Goal: Information Seeking & Learning: Learn about a topic

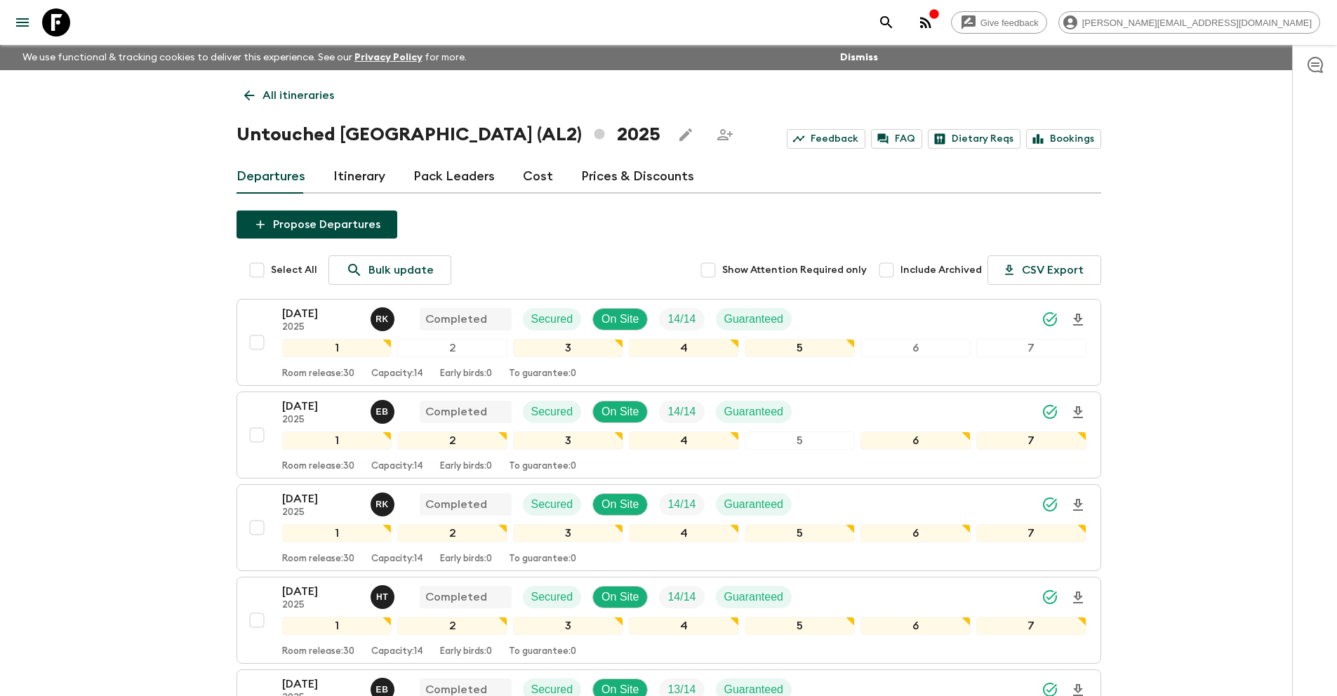
scroll to position [559, 0]
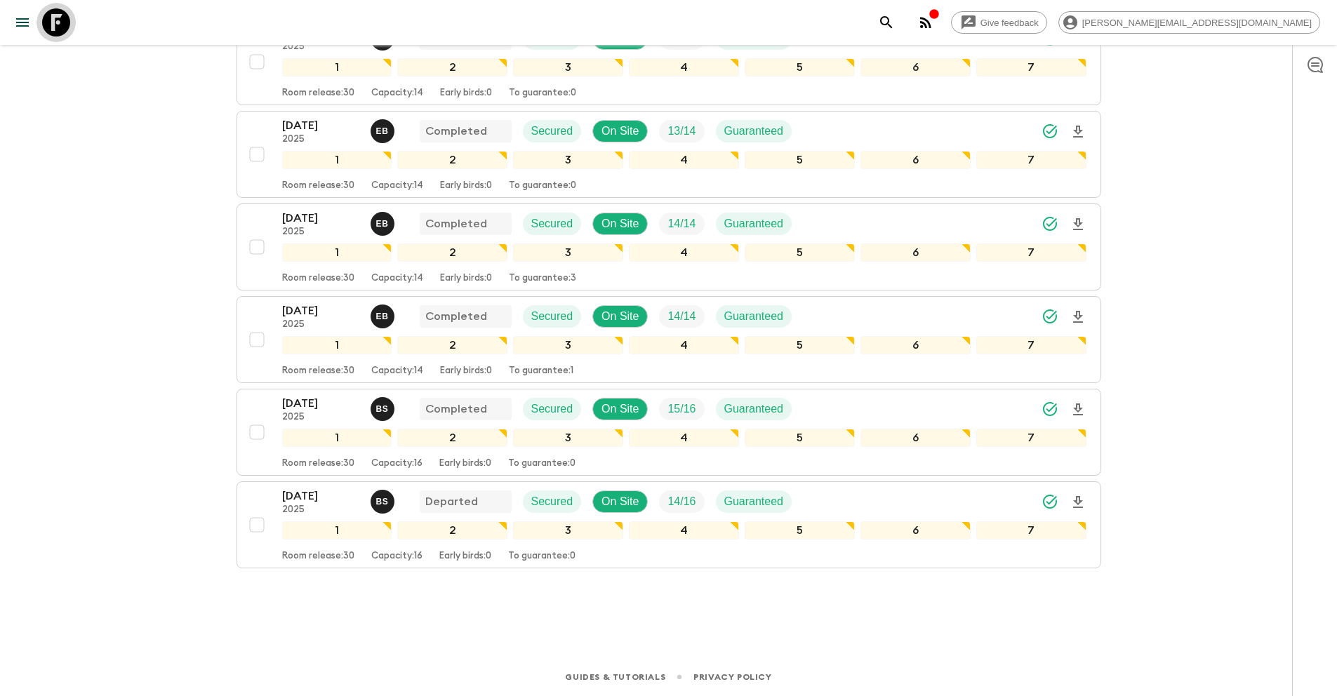
click at [65, 35] on icon at bounding box center [56, 22] width 28 height 28
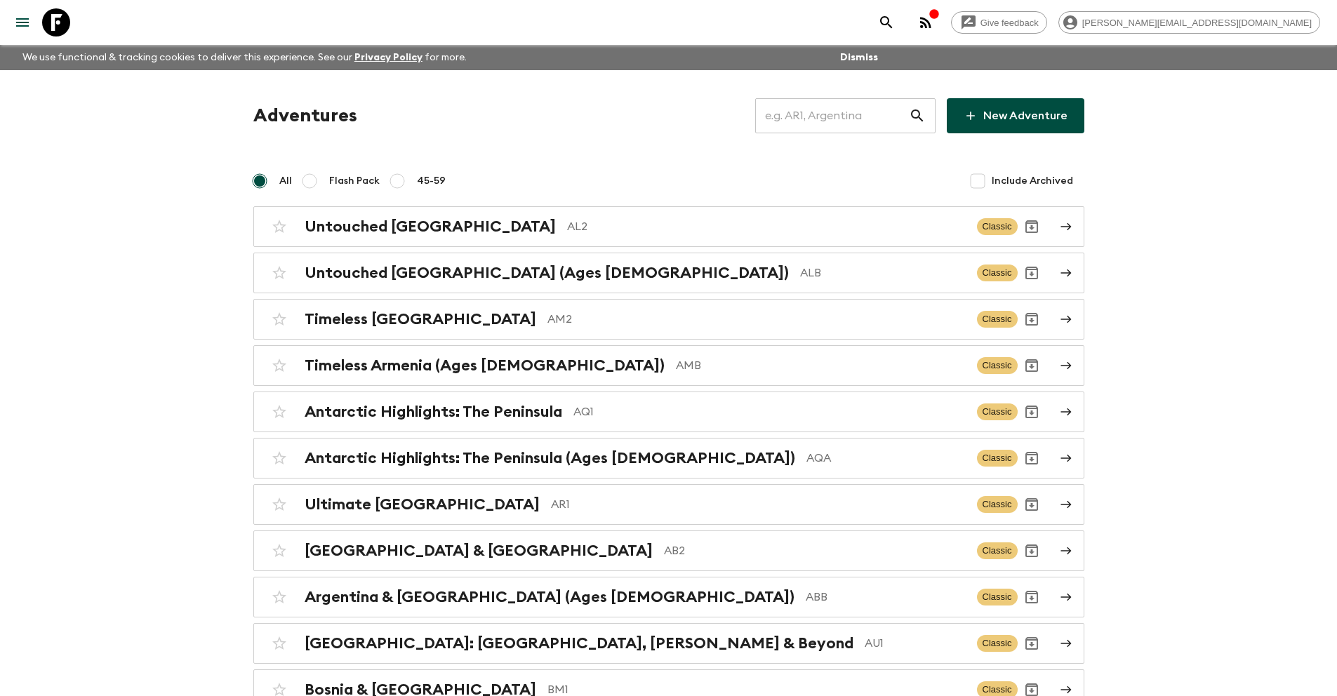
click at [813, 115] on input "text" at bounding box center [832, 115] width 154 height 39
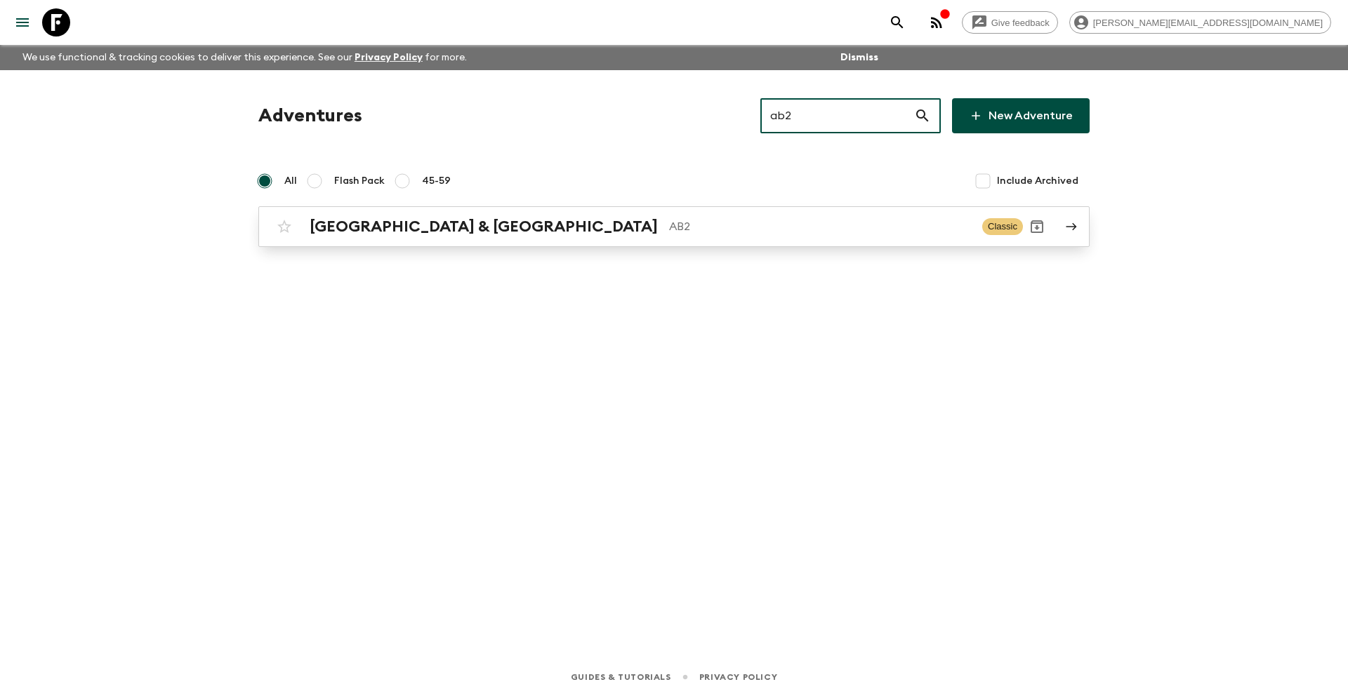
type input "ab2"
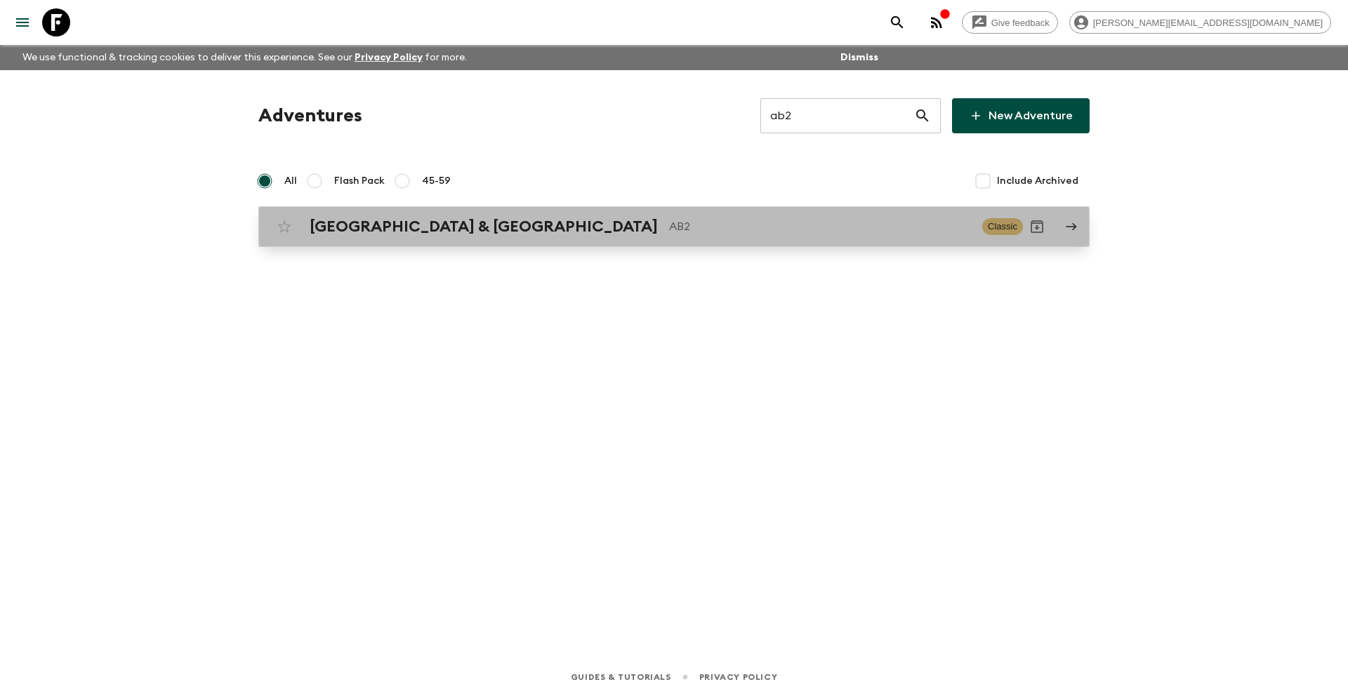
click at [434, 218] on h2 "[GEOGRAPHIC_DATA] & [GEOGRAPHIC_DATA]" at bounding box center [484, 227] width 348 height 18
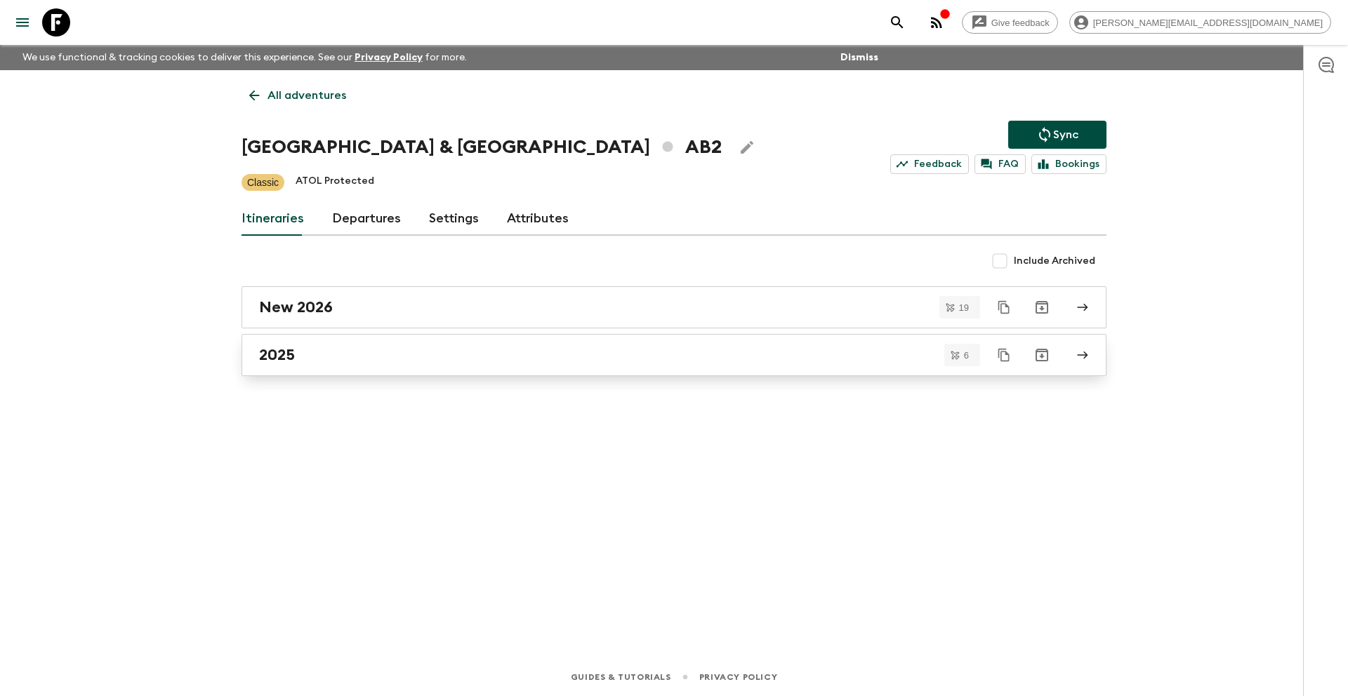
click at [315, 357] on div "2025" at bounding box center [660, 355] width 803 height 18
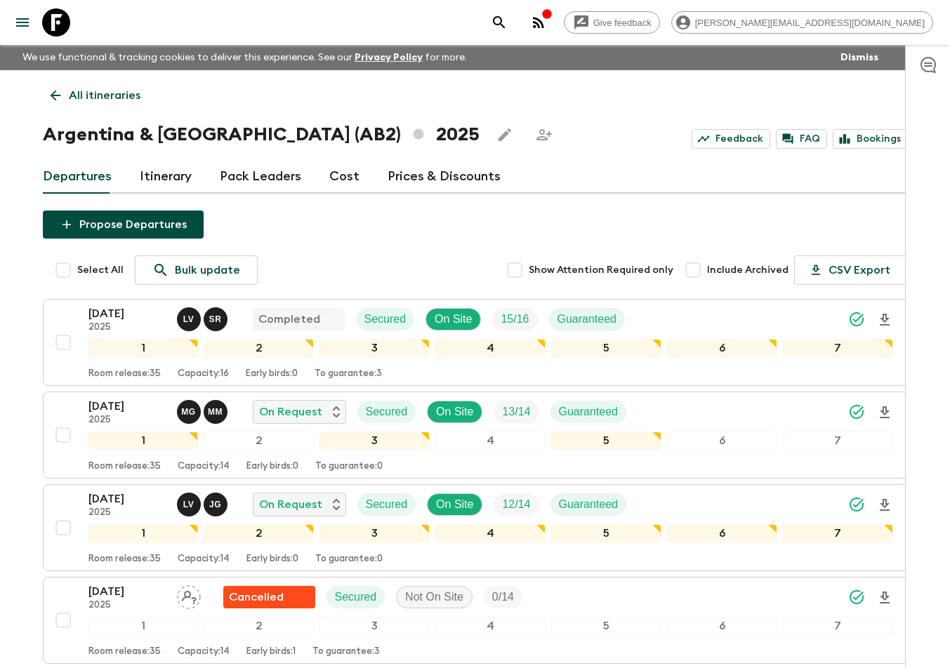
click at [55, 29] on icon at bounding box center [56, 22] width 28 height 28
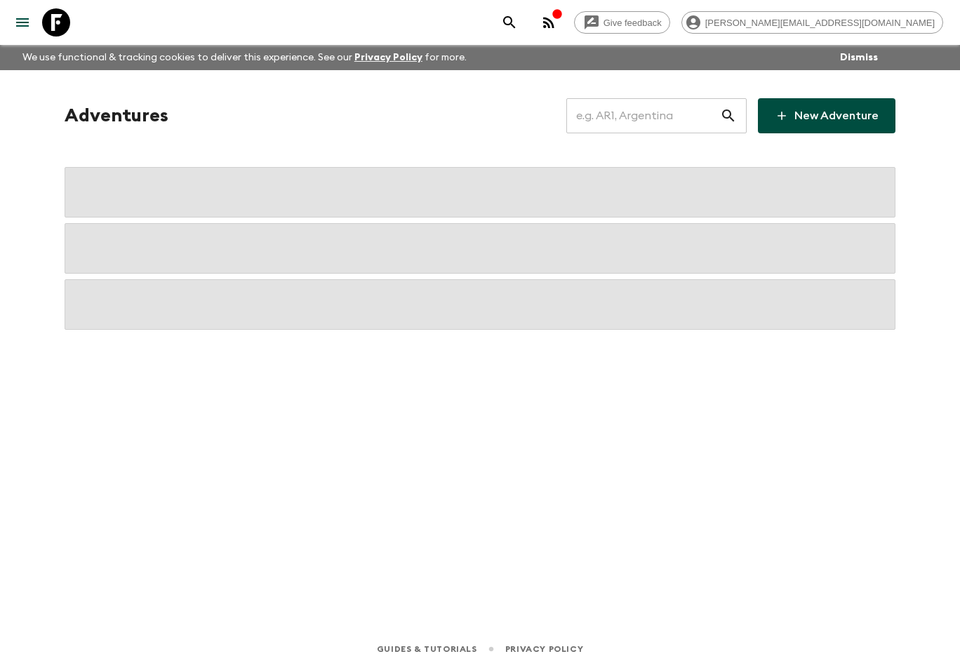
click at [618, 111] on input "text" at bounding box center [643, 115] width 154 height 39
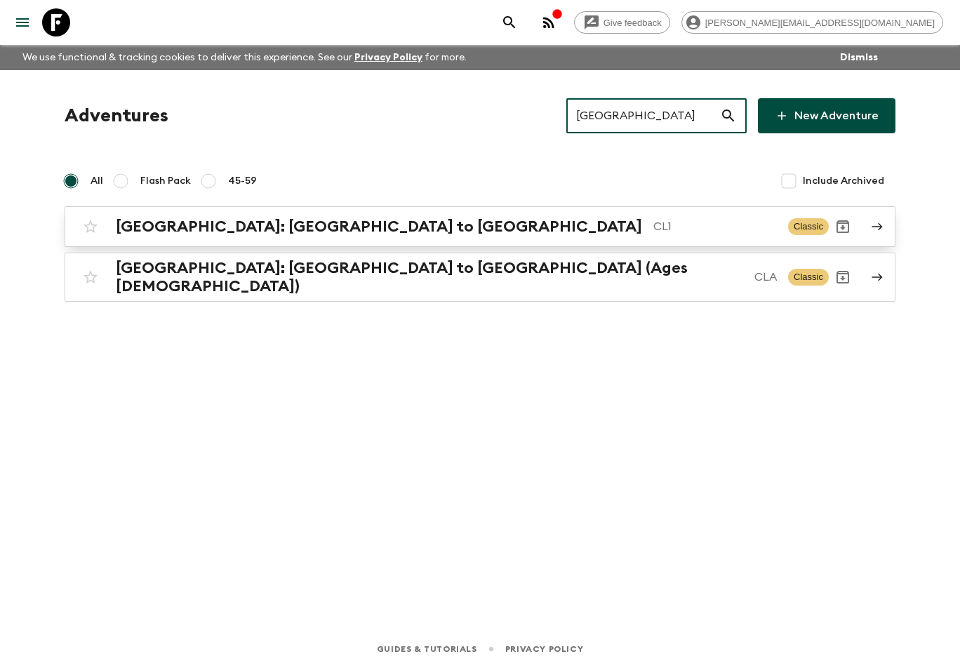
type input "[GEOGRAPHIC_DATA]"
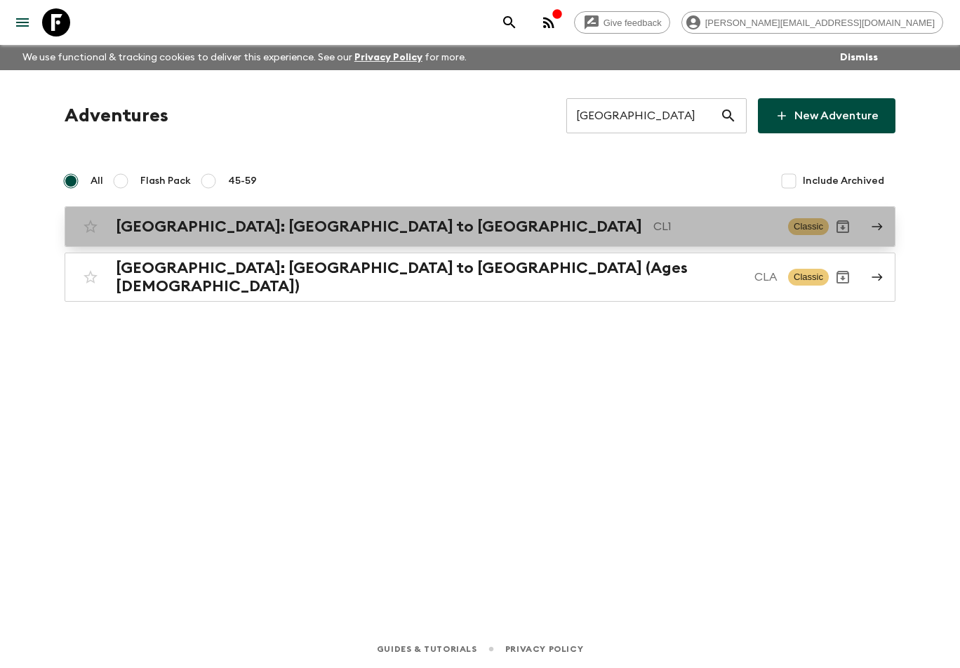
click at [310, 221] on h2 "[GEOGRAPHIC_DATA]: [GEOGRAPHIC_DATA] to [GEOGRAPHIC_DATA]" at bounding box center [379, 227] width 526 height 18
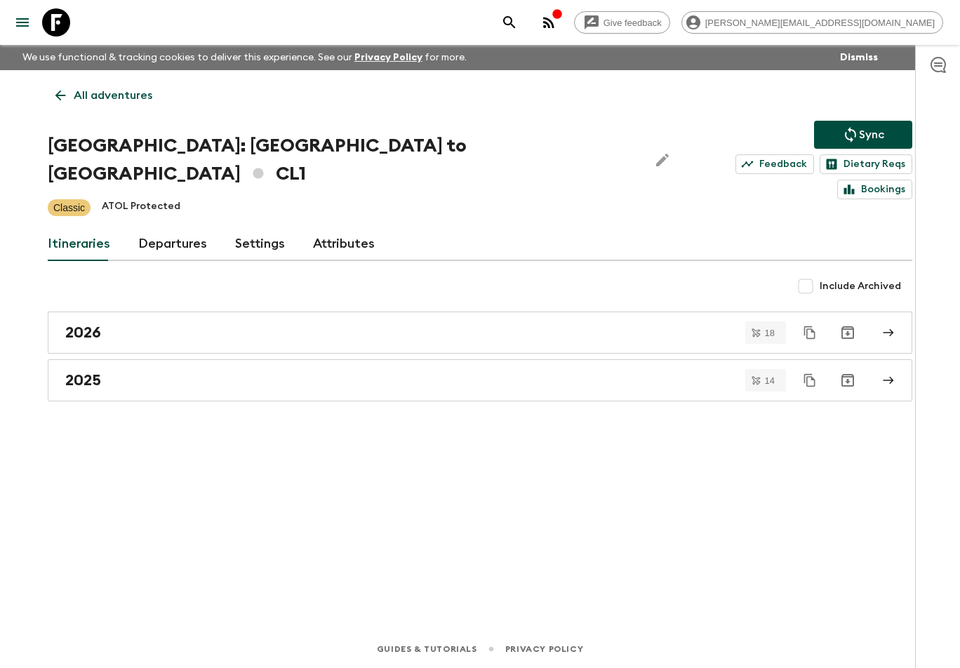
click at [337, 227] on link "Attributes" at bounding box center [344, 244] width 62 height 34
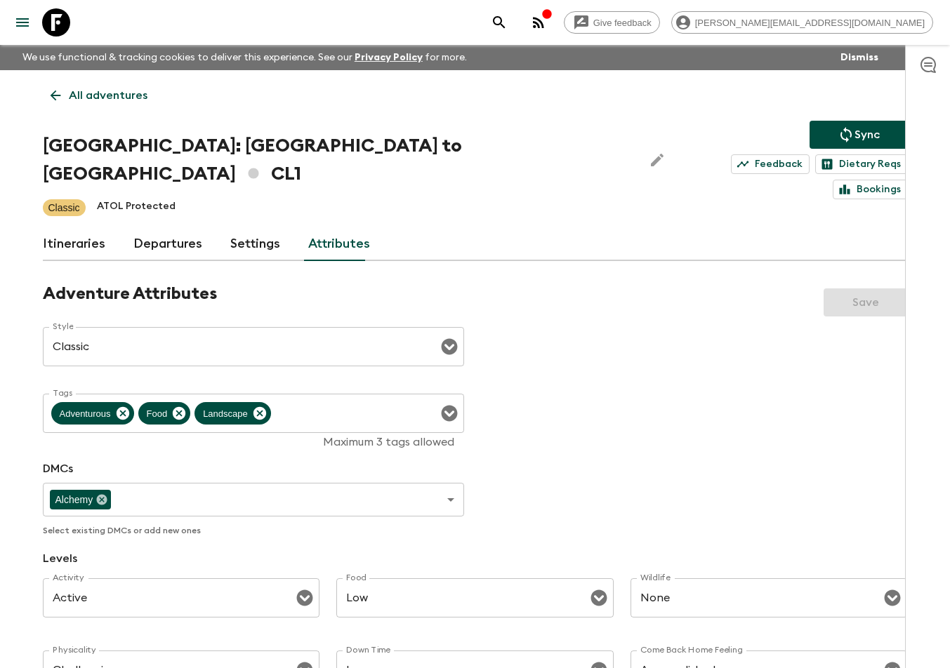
click at [77, 227] on link "Itineraries" at bounding box center [74, 244] width 62 height 34
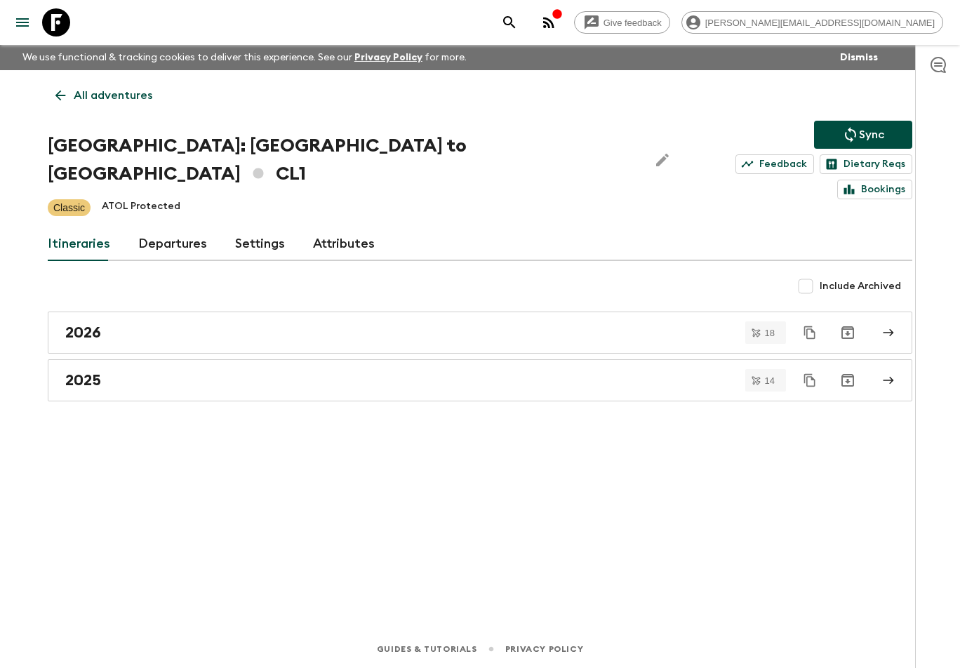
click at [53, 18] on icon at bounding box center [56, 22] width 28 height 28
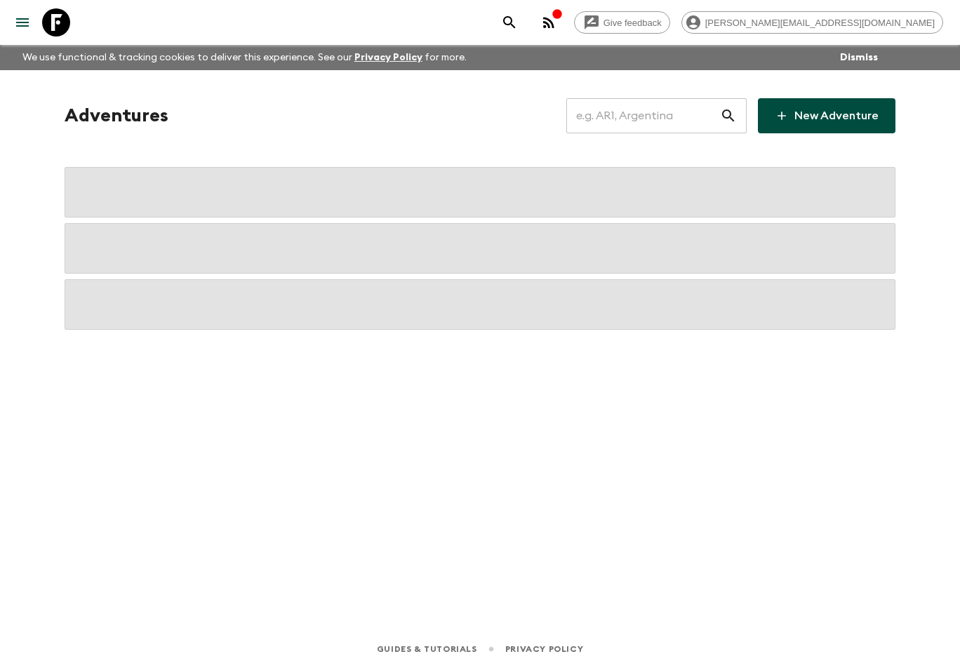
click at [616, 122] on input "text" at bounding box center [643, 115] width 154 height 39
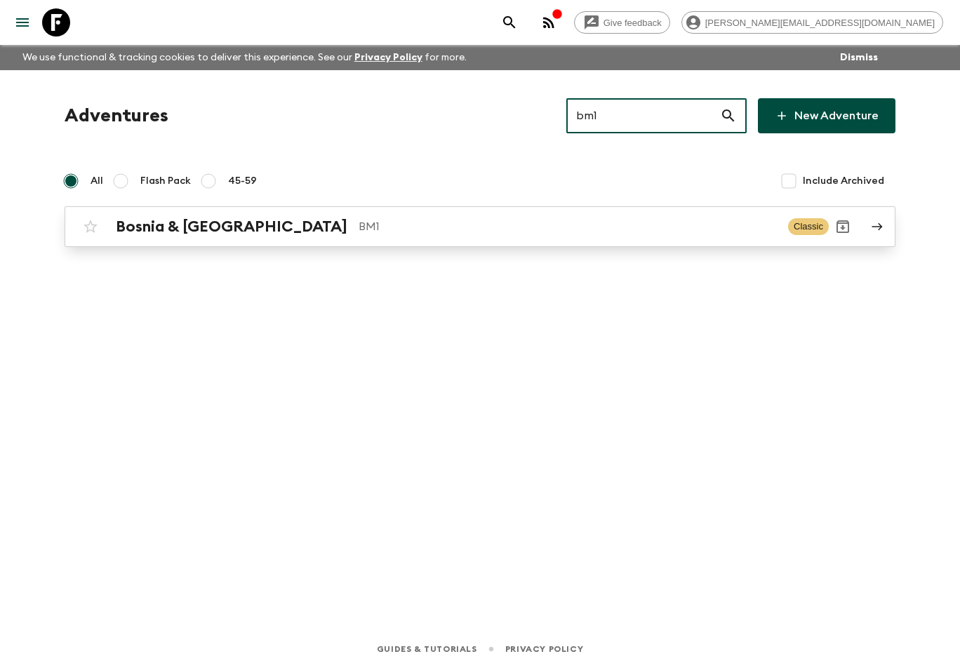
type input "bm1"
click at [359, 233] on p "BM1" at bounding box center [568, 226] width 418 height 17
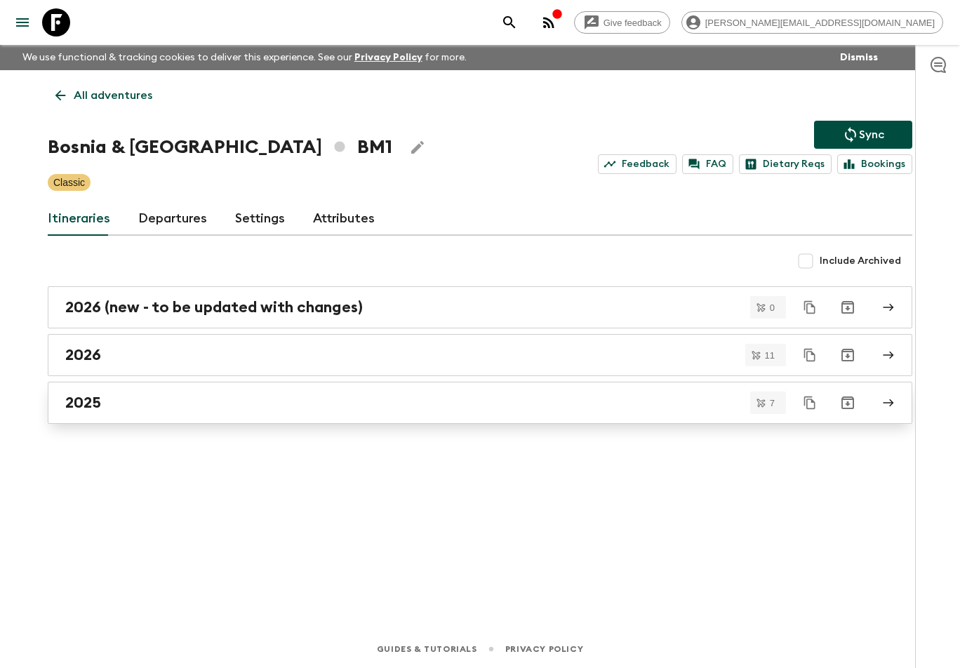
click at [130, 401] on div "2025" at bounding box center [466, 403] width 803 height 18
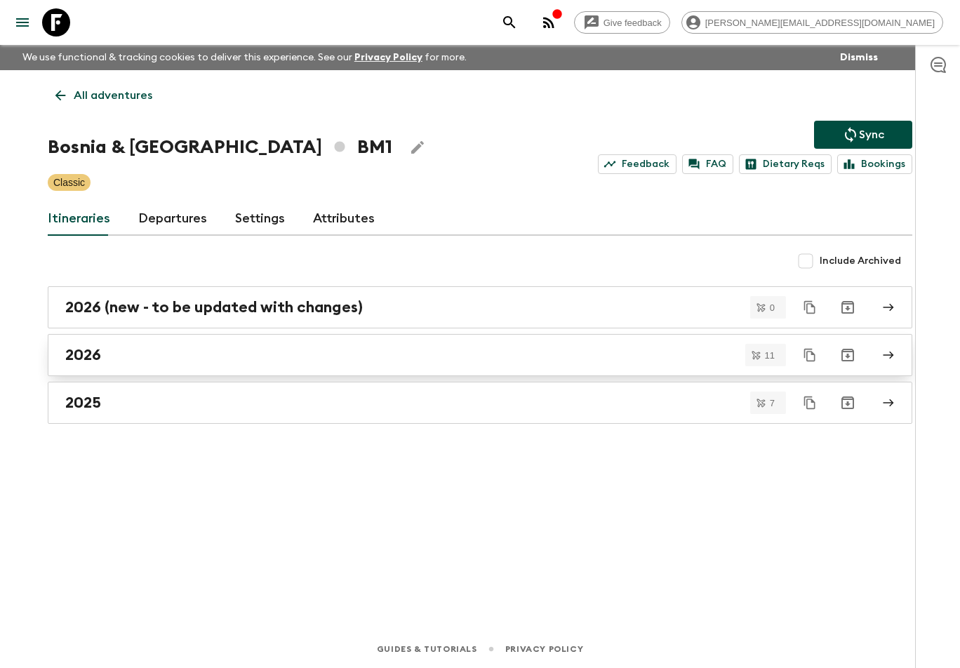
click at [143, 362] on div "2026" at bounding box center [466, 355] width 803 height 18
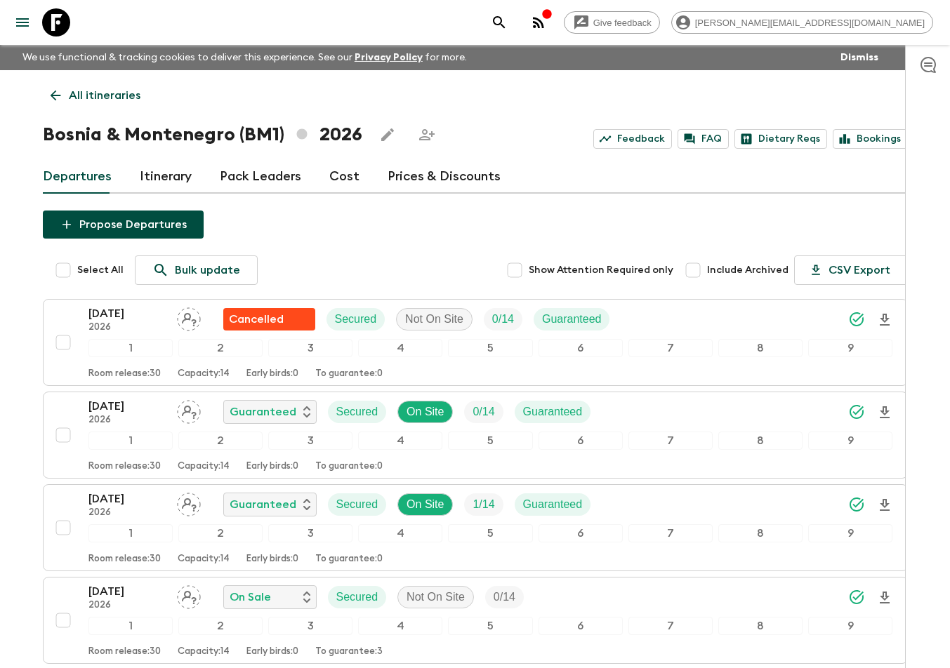
click at [57, 22] on icon at bounding box center [56, 22] width 28 height 28
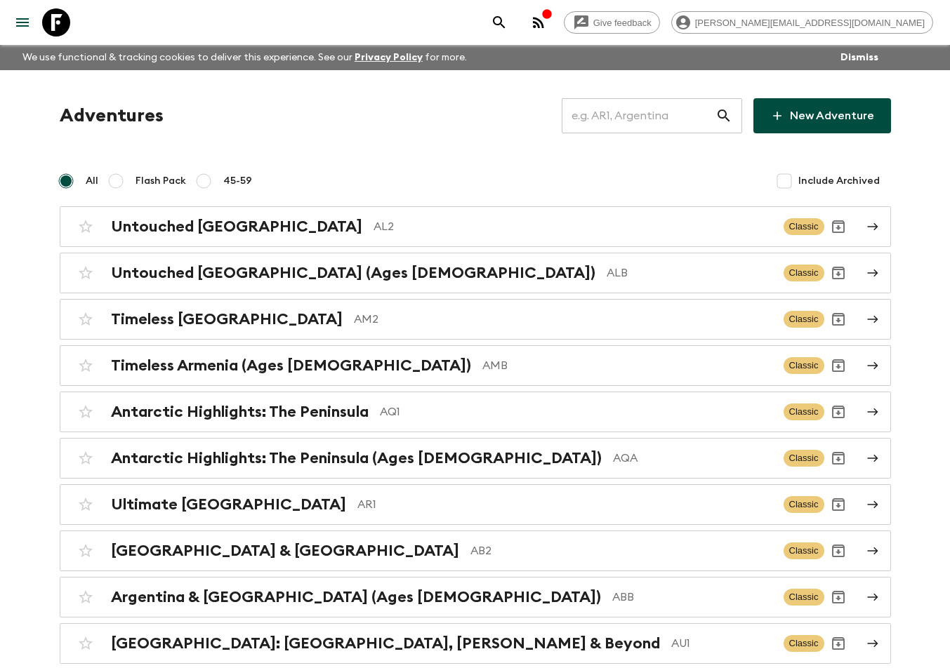
click at [636, 113] on input "text" at bounding box center [638, 115] width 154 height 39
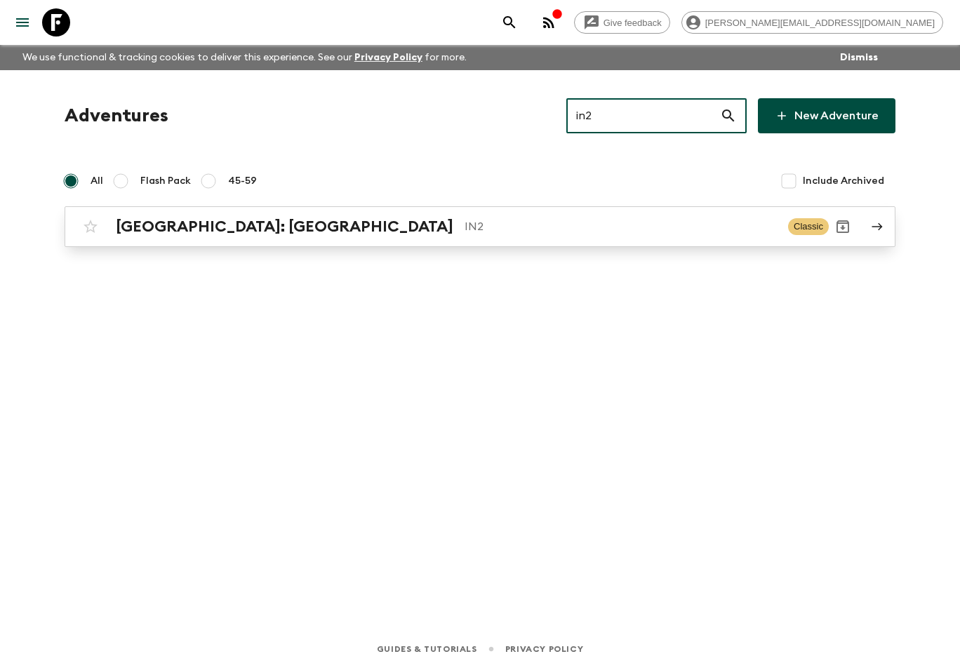
type input "in2"
click at [465, 220] on p "IN2" at bounding box center [621, 226] width 312 height 17
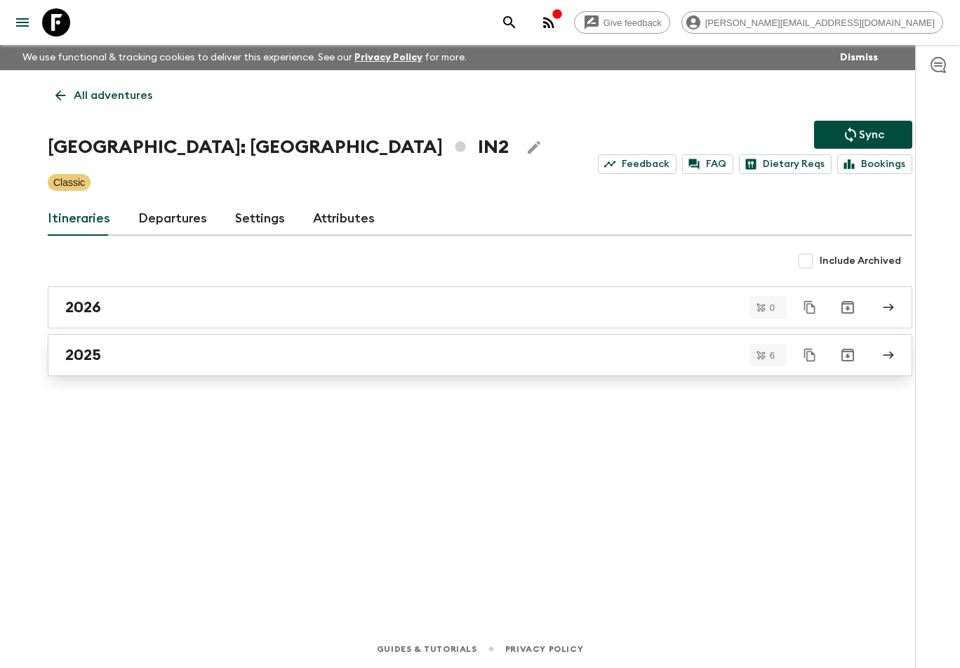
click at [227, 350] on div "2025" at bounding box center [466, 355] width 803 height 18
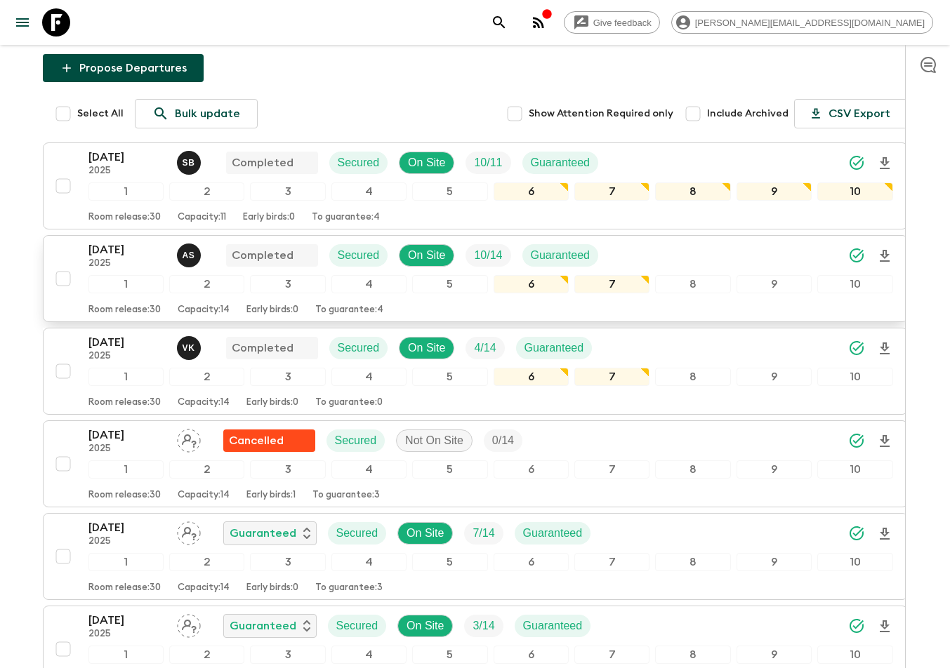
scroll to position [119, 0]
